Goal: Task Accomplishment & Management: Manage account settings

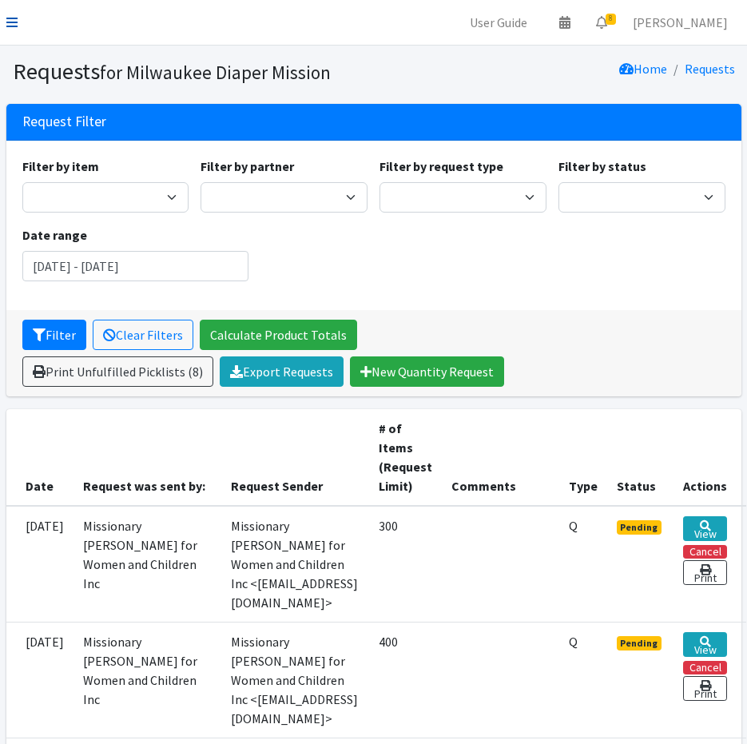
click at [13, 19] on icon at bounding box center [11, 22] width 11 height 13
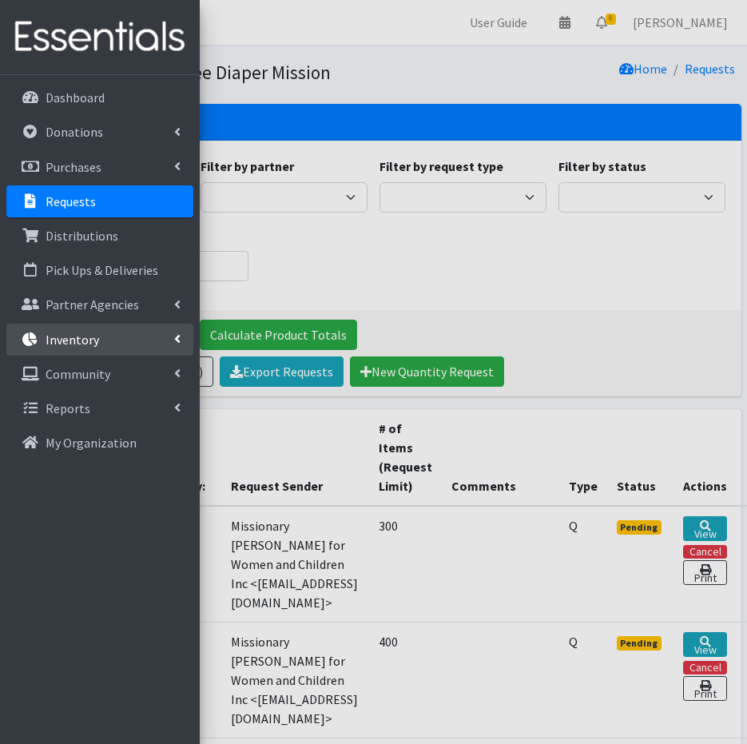
click at [43, 349] on link "Inventory" at bounding box center [99, 340] width 187 height 32
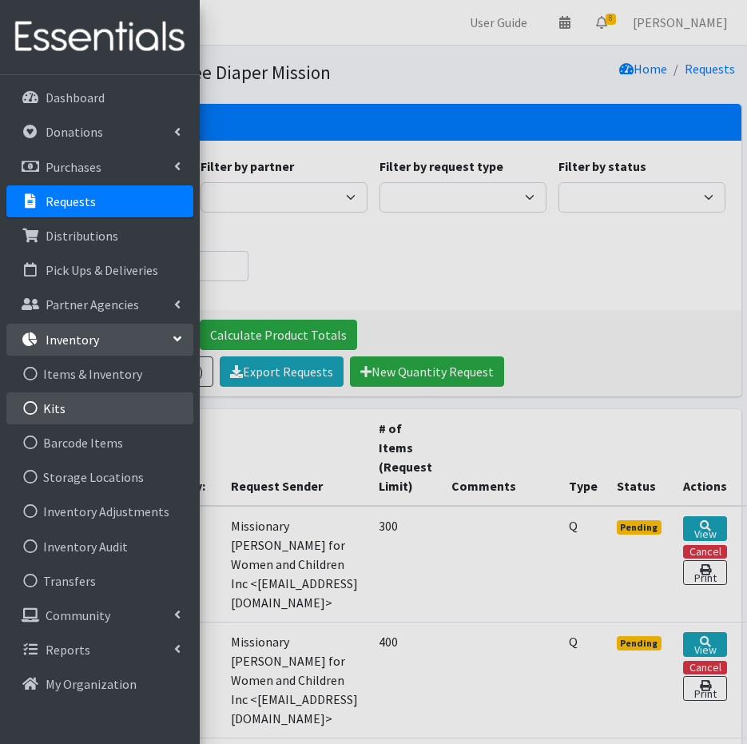
click at [56, 411] on link "Kits" at bounding box center [99, 408] width 187 height 32
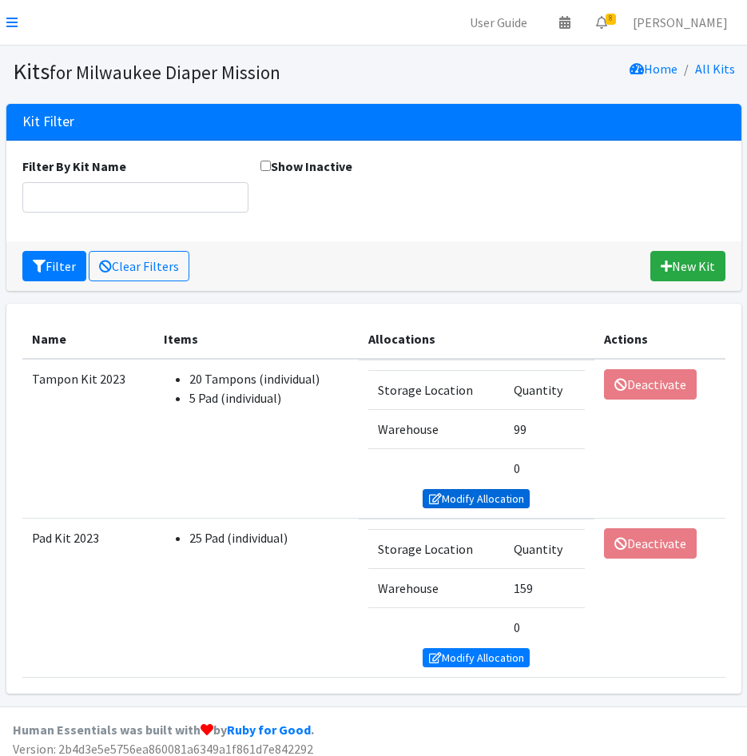
click at [450, 500] on link "Modify Allocation" at bounding box center [476, 498] width 107 height 19
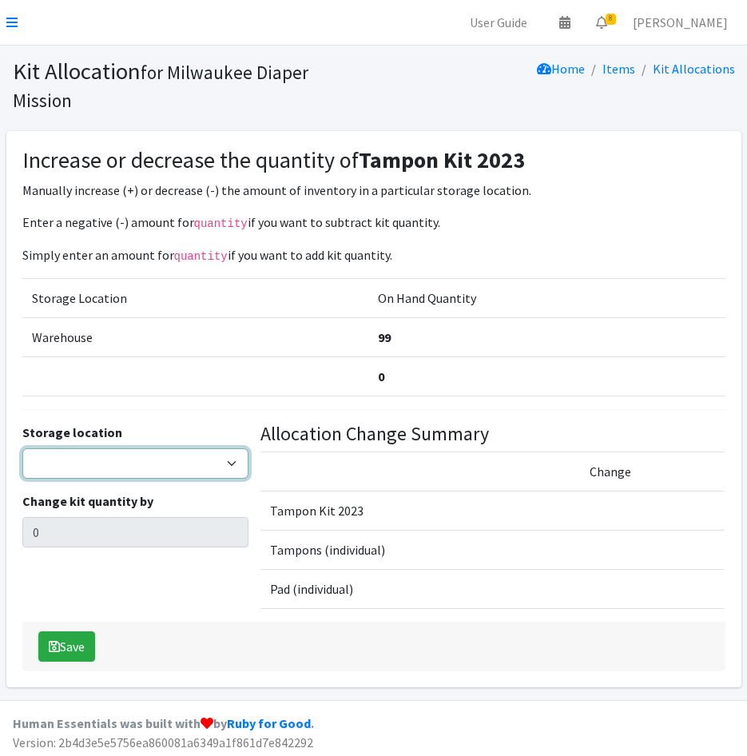
drag, startPoint x: 157, startPoint y: 459, endPoint x: 155, endPoint y: 478, distance: 18.5
click at [157, 459] on select "Warehouse" at bounding box center [135, 463] width 226 height 30
select select "126"
click at [22, 448] on select "Warehouse" at bounding box center [135, 463] width 226 height 30
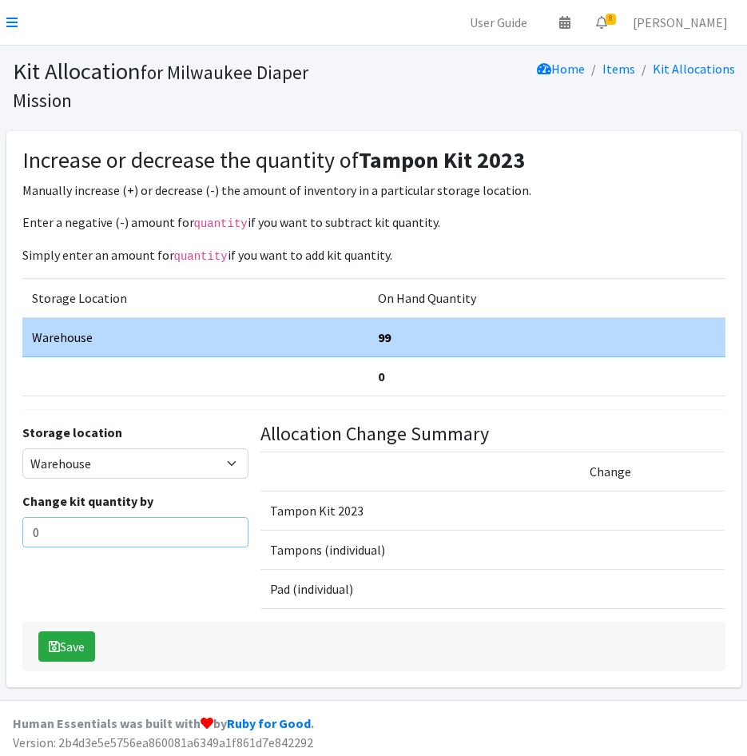
drag, startPoint x: 100, startPoint y: 527, endPoint x: -43, endPoint y: 527, distance: 143.0
click at [0, 527] on html "User Guide 0 Pick-ups remaining this week View Calendar 8 8 Requests 0 Partner …" at bounding box center [373, 380] width 747 height 760
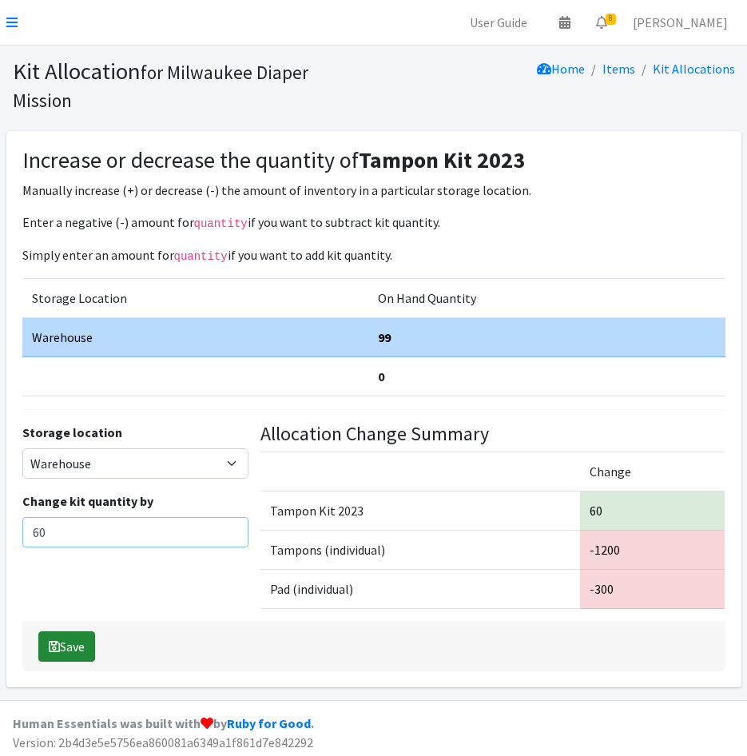
type input "60"
click at [65, 642] on button "Save" at bounding box center [66, 646] width 57 height 30
